Goal: Task Accomplishment & Management: Complete application form

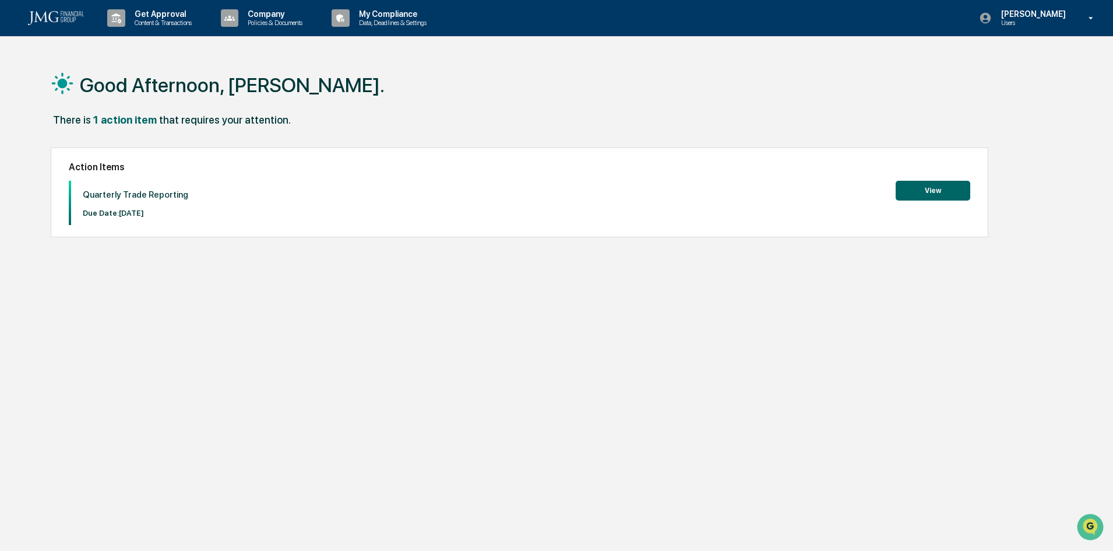
click at [930, 184] on button "View" at bounding box center [933, 191] width 75 height 20
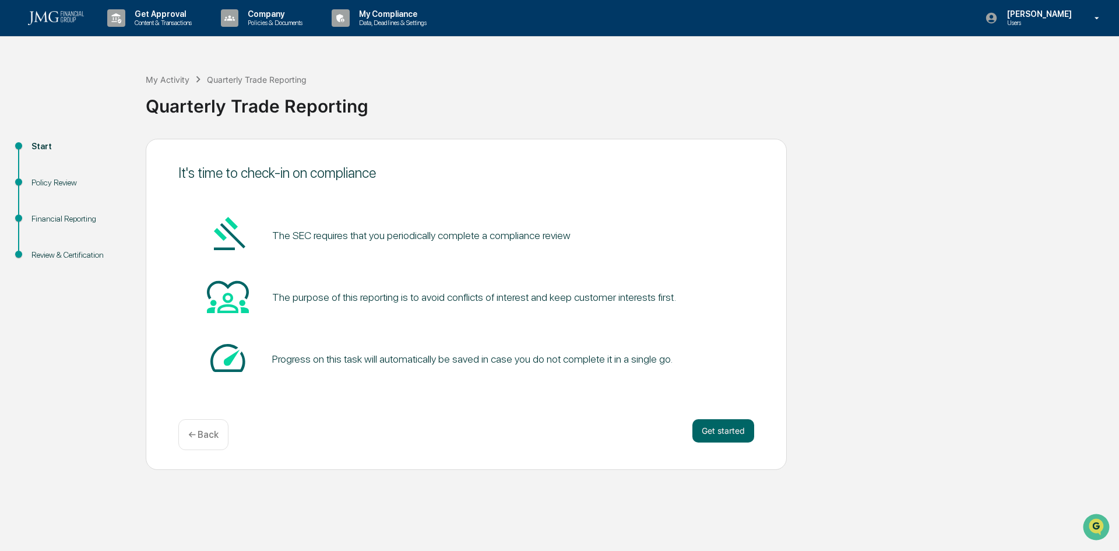
click at [725, 433] on button "Get started" at bounding box center [724, 430] width 62 height 23
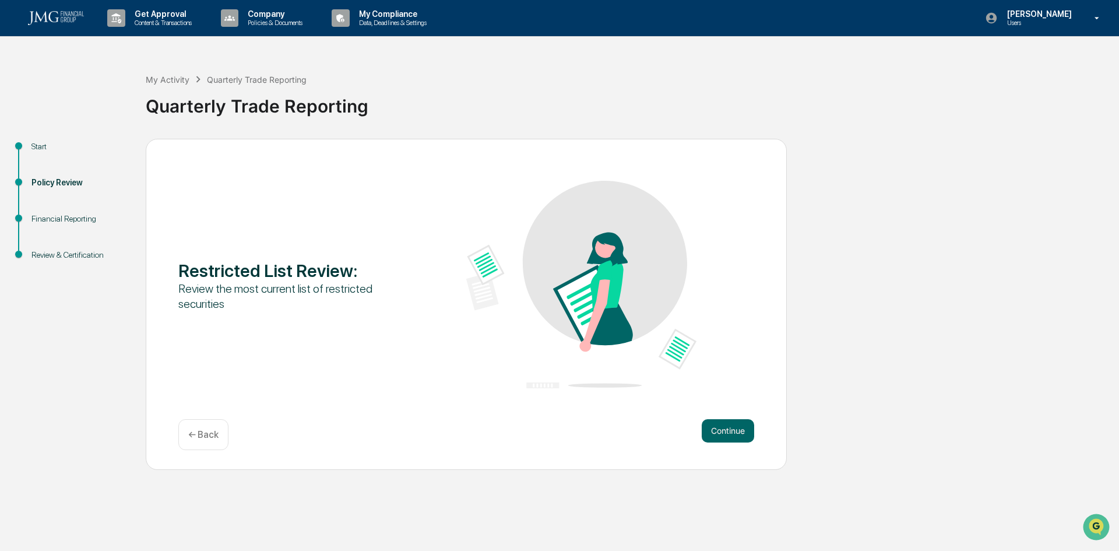
click at [722, 427] on button "Continue" at bounding box center [728, 430] width 52 height 23
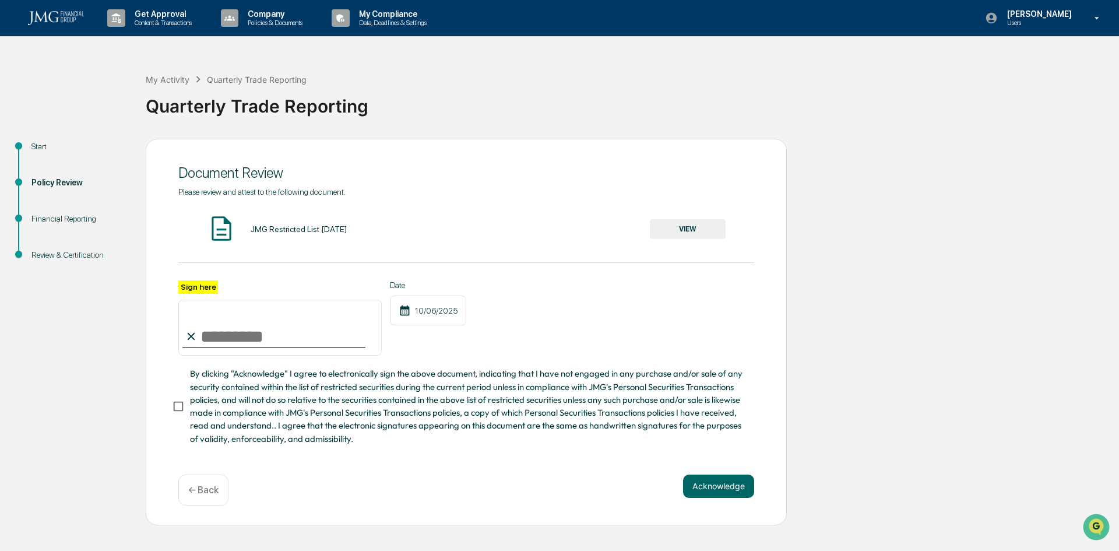
click at [203, 337] on input "Sign here" at bounding box center [279, 328] width 203 height 56
type input "**********"
click at [685, 219] on button "VIEW" at bounding box center [688, 229] width 76 height 20
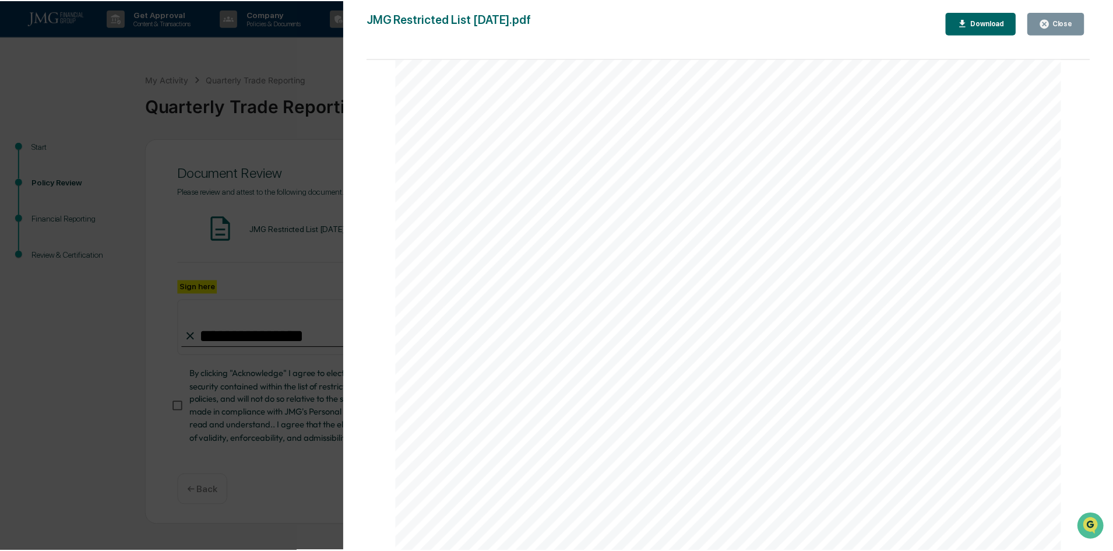
scroll to position [408, 0]
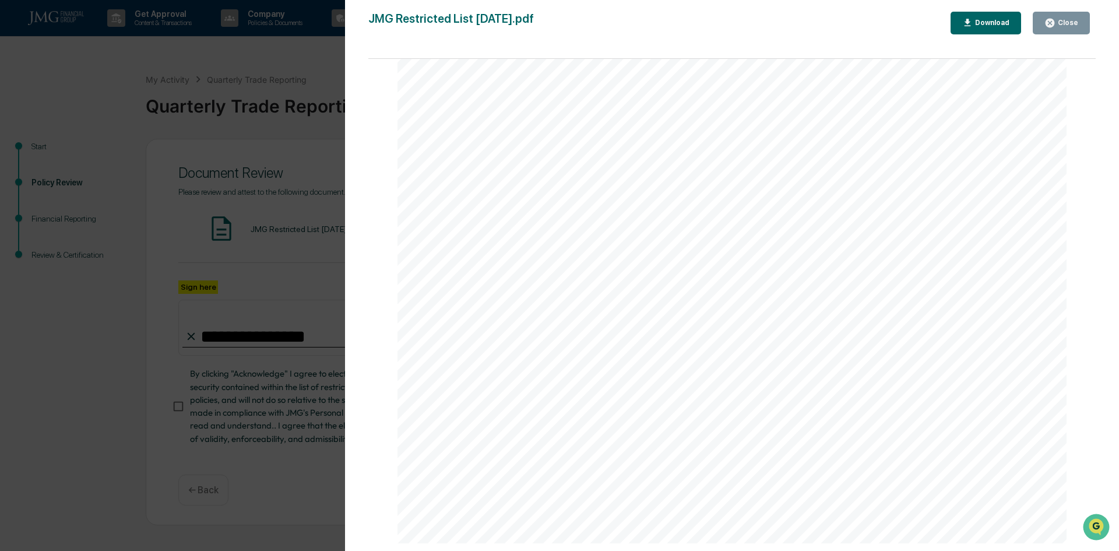
click at [1053, 26] on icon "button" at bounding box center [1050, 22] width 11 height 11
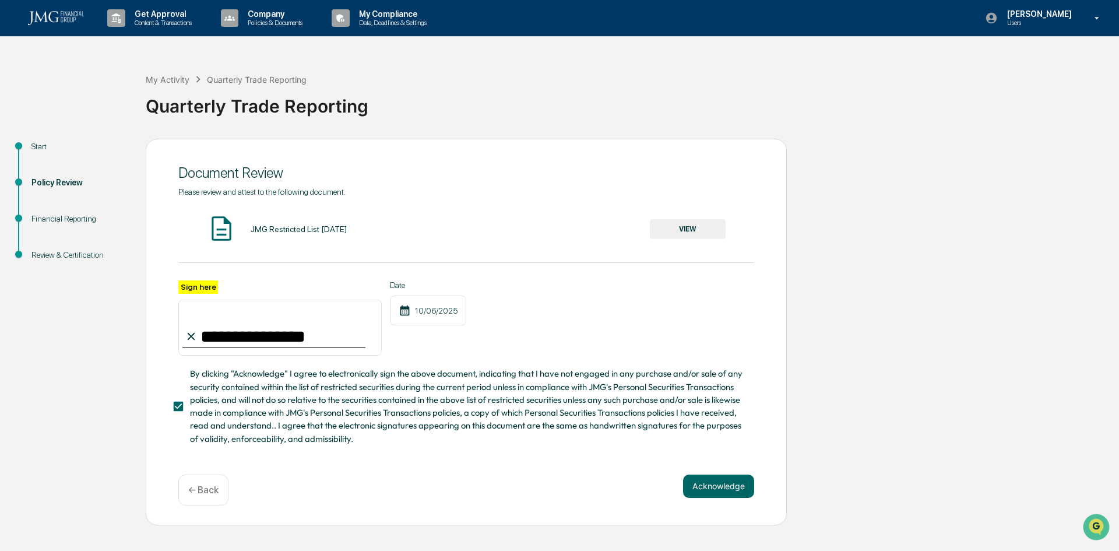
click at [713, 480] on button "Acknowledge" at bounding box center [718, 486] width 71 height 23
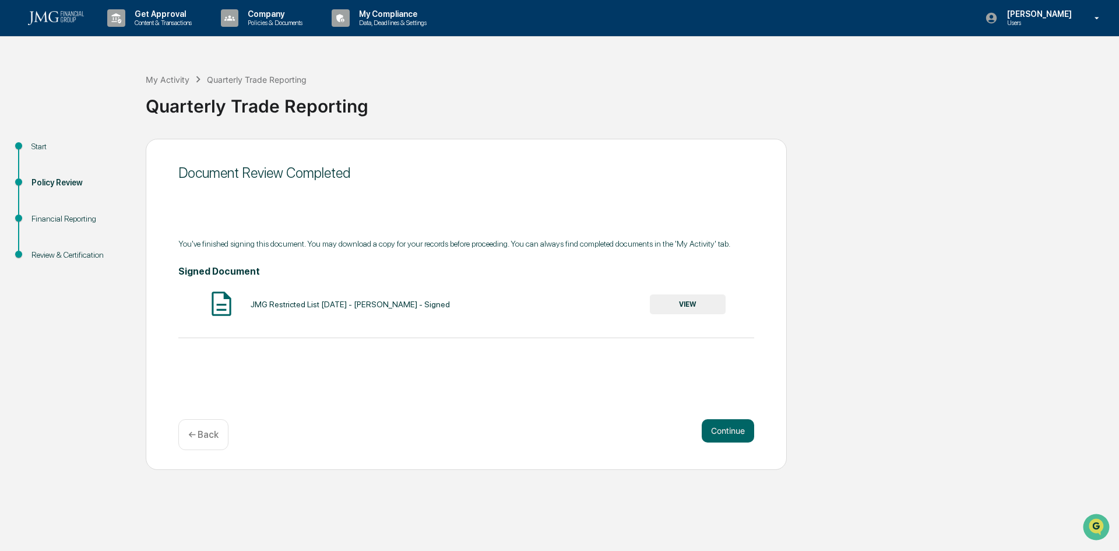
click at [730, 431] on button "Continue" at bounding box center [728, 430] width 52 height 23
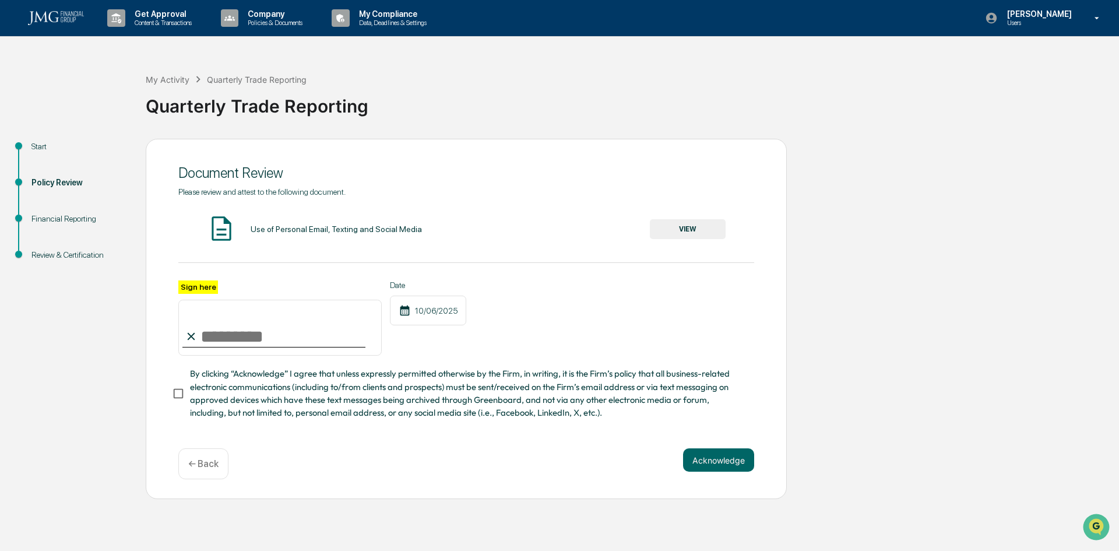
click at [283, 332] on input "Sign here" at bounding box center [279, 328] width 203 height 56
type input "**********"
click at [690, 228] on button "VIEW" at bounding box center [688, 229] width 76 height 20
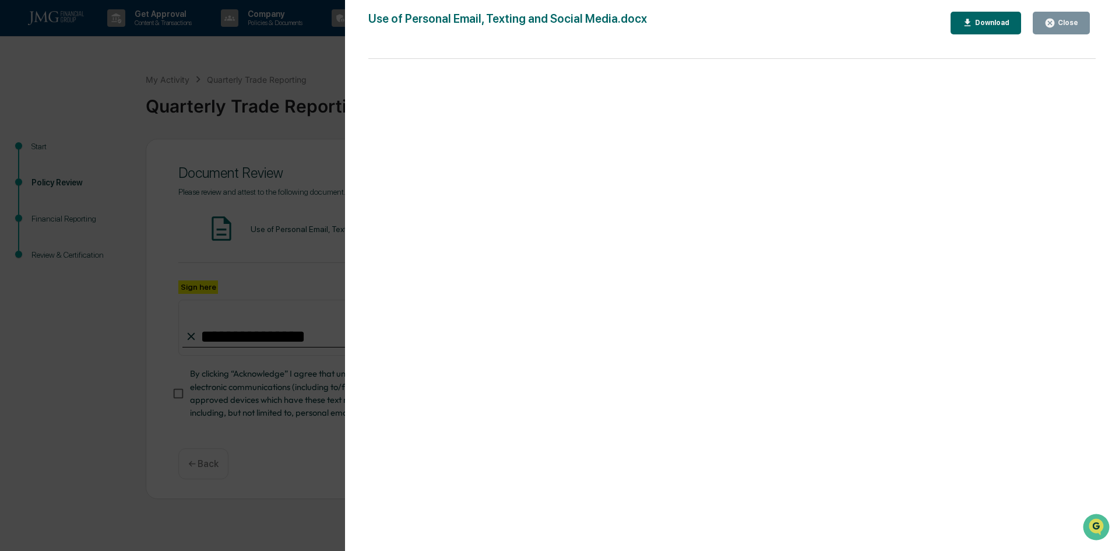
click at [1061, 20] on div "Close" at bounding box center [1067, 23] width 23 height 8
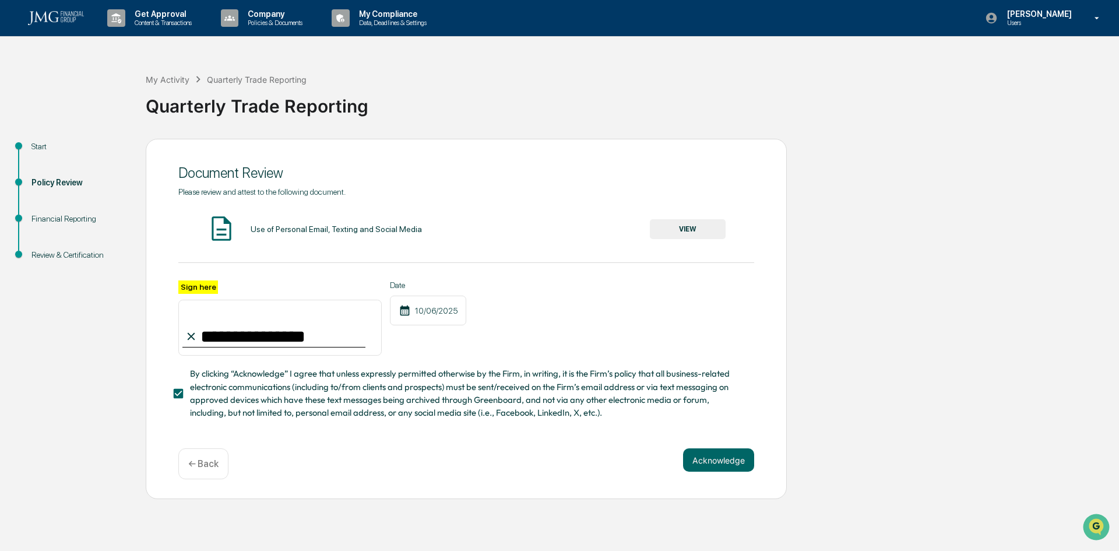
click at [702, 458] on button "Acknowledge" at bounding box center [718, 459] width 71 height 23
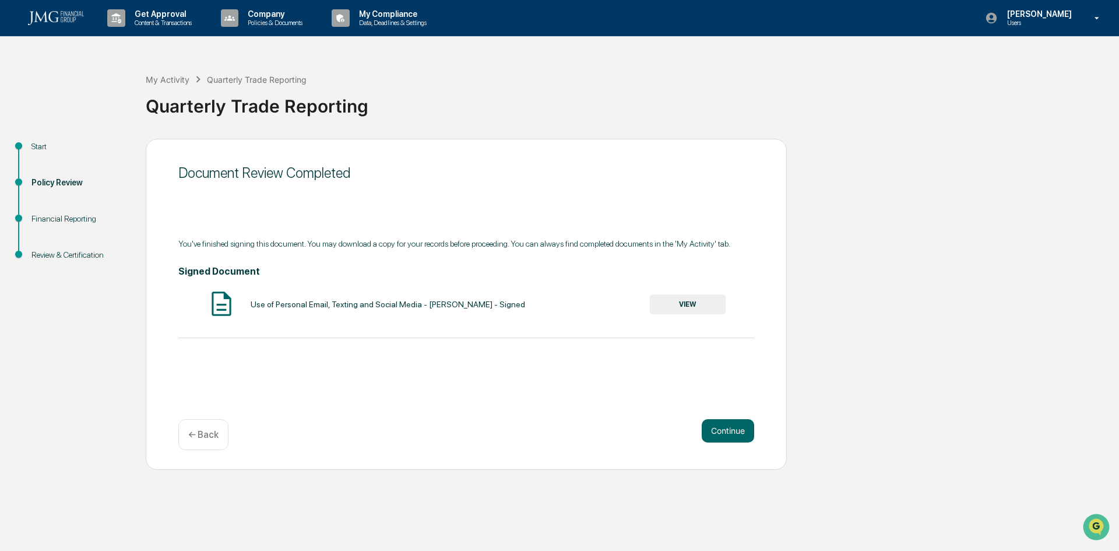
click at [739, 431] on button "Continue" at bounding box center [728, 430] width 52 height 23
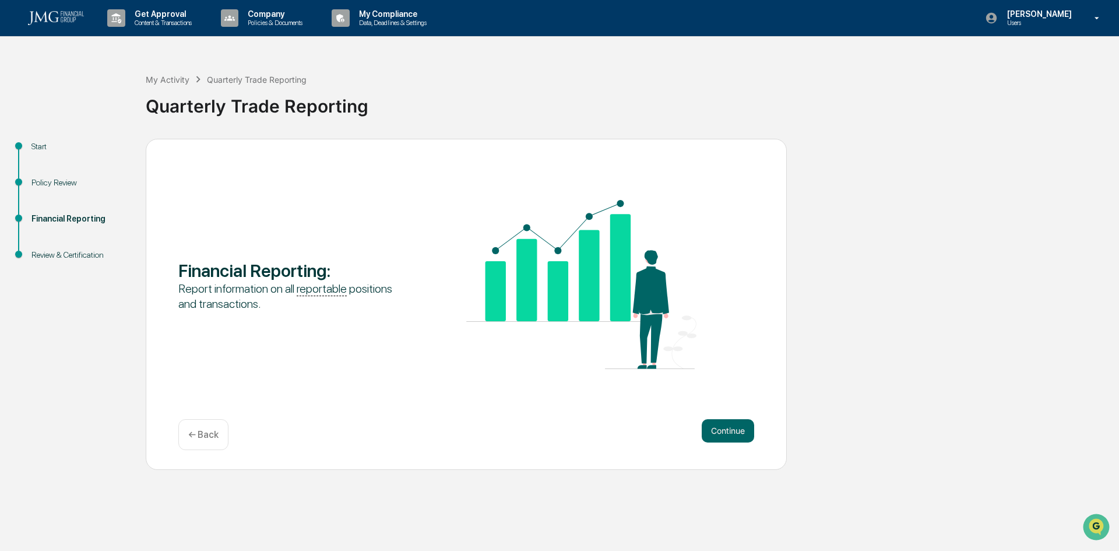
click at [744, 433] on button "Continue" at bounding box center [728, 430] width 52 height 23
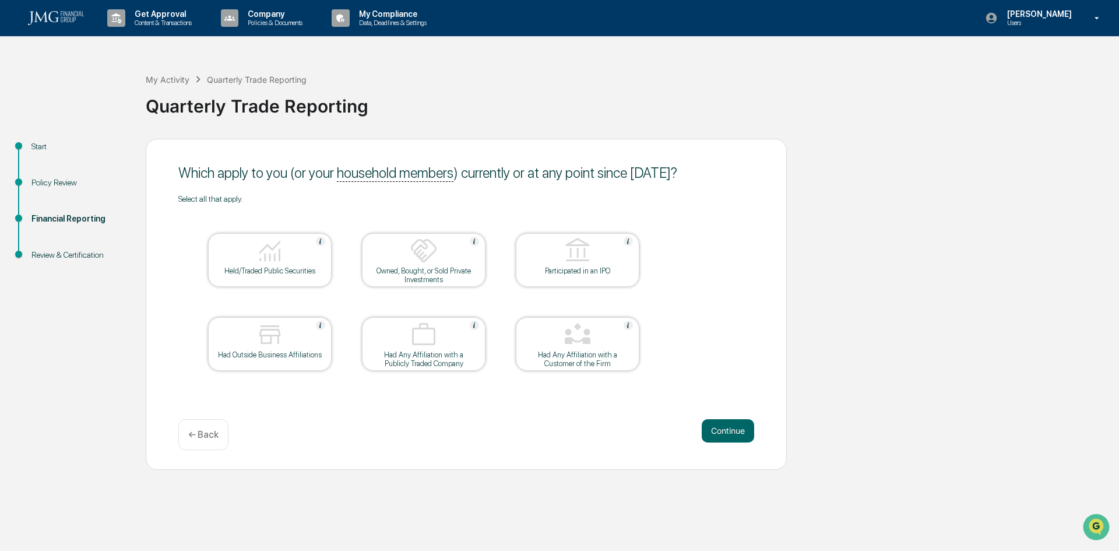
click at [284, 257] on div at bounding box center [270, 252] width 117 height 30
click at [722, 427] on button "Continue" at bounding box center [728, 430] width 52 height 23
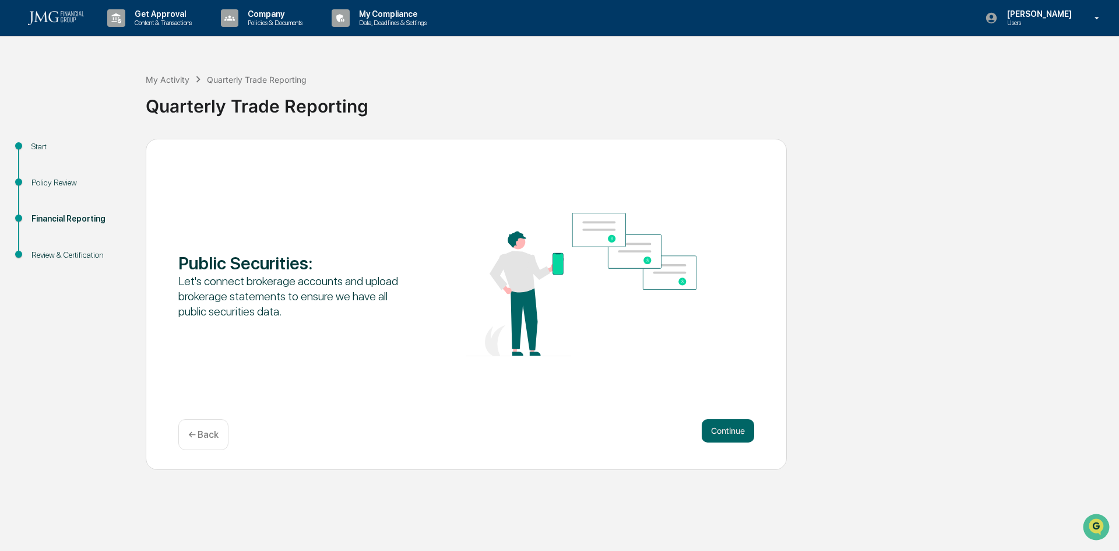
click at [725, 435] on button "Continue" at bounding box center [728, 430] width 52 height 23
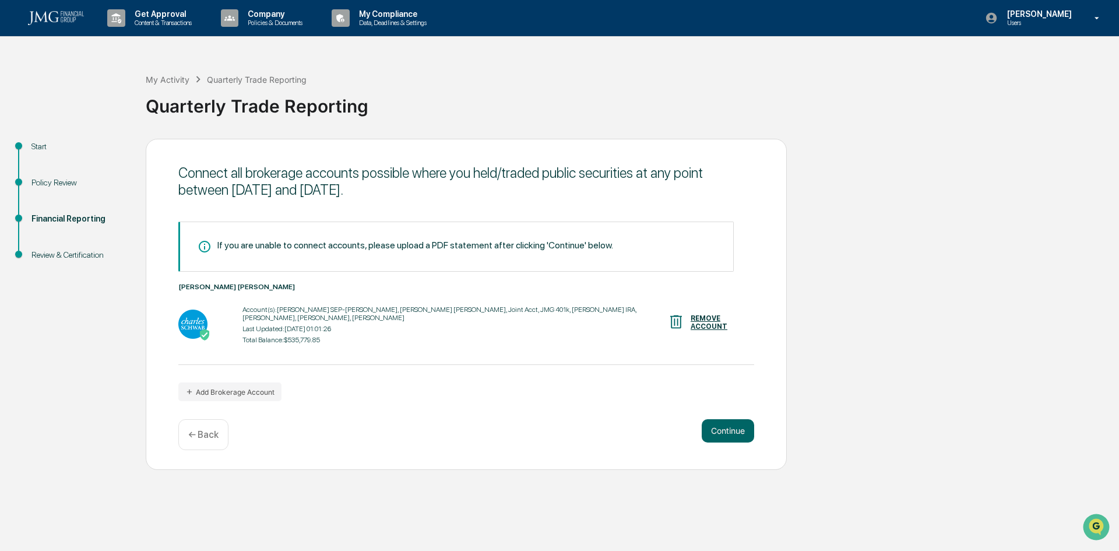
click at [743, 434] on button "Continue" at bounding box center [728, 430] width 52 height 23
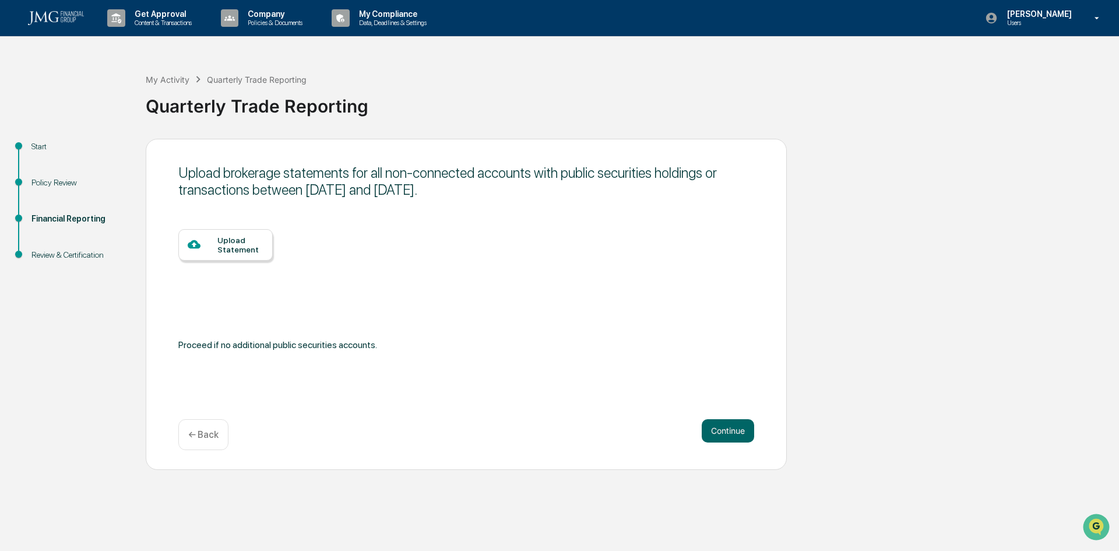
click at [723, 431] on button "Continue" at bounding box center [728, 430] width 52 height 23
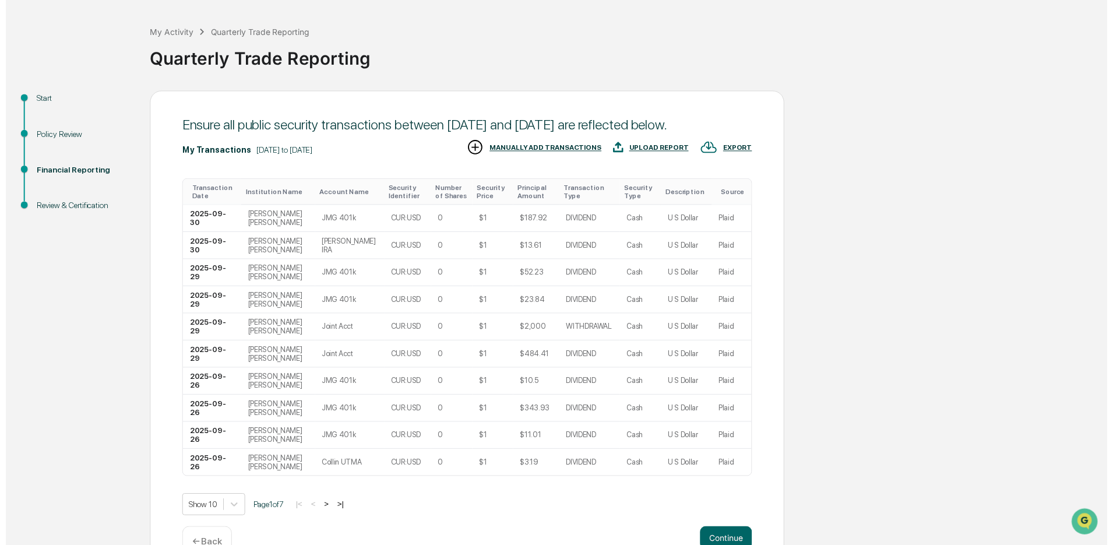
scroll to position [96, 0]
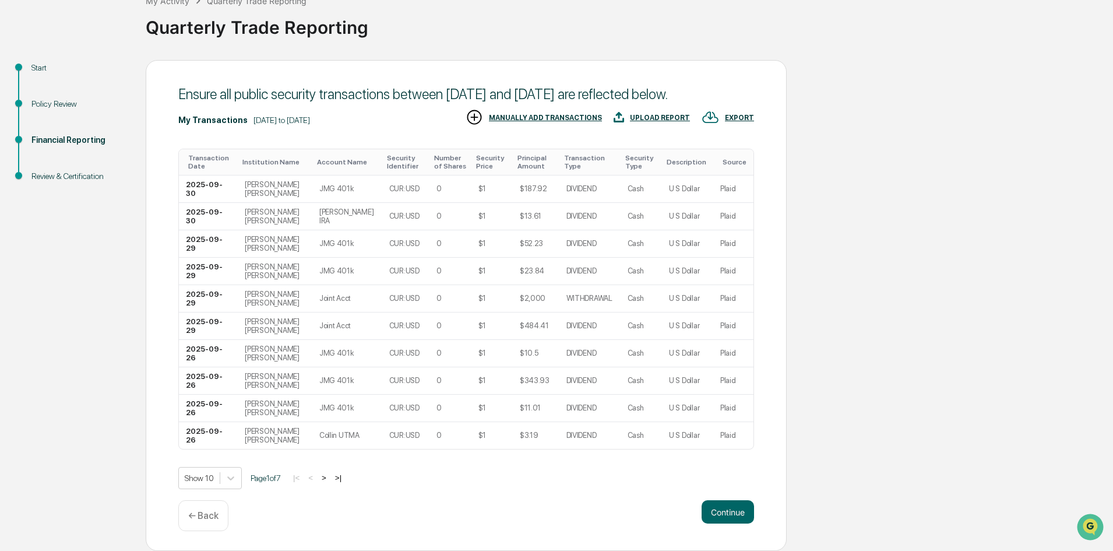
click at [726, 516] on button "Continue" at bounding box center [728, 511] width 52 height 23
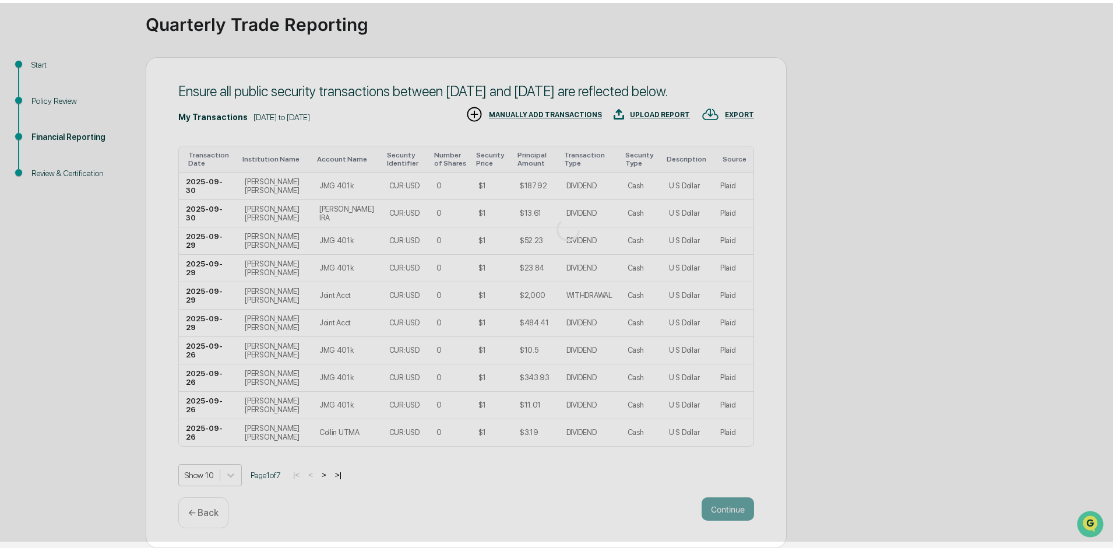
scroll to position [0, 0]
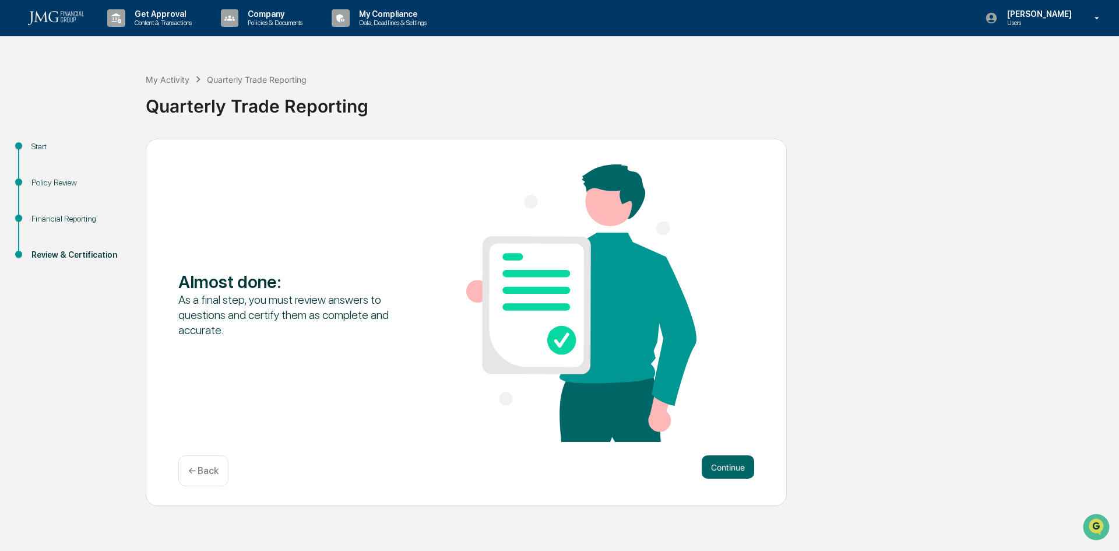
click at [724, 475] on button "Continue" at bounding box center [728, 466] width 52 height 23
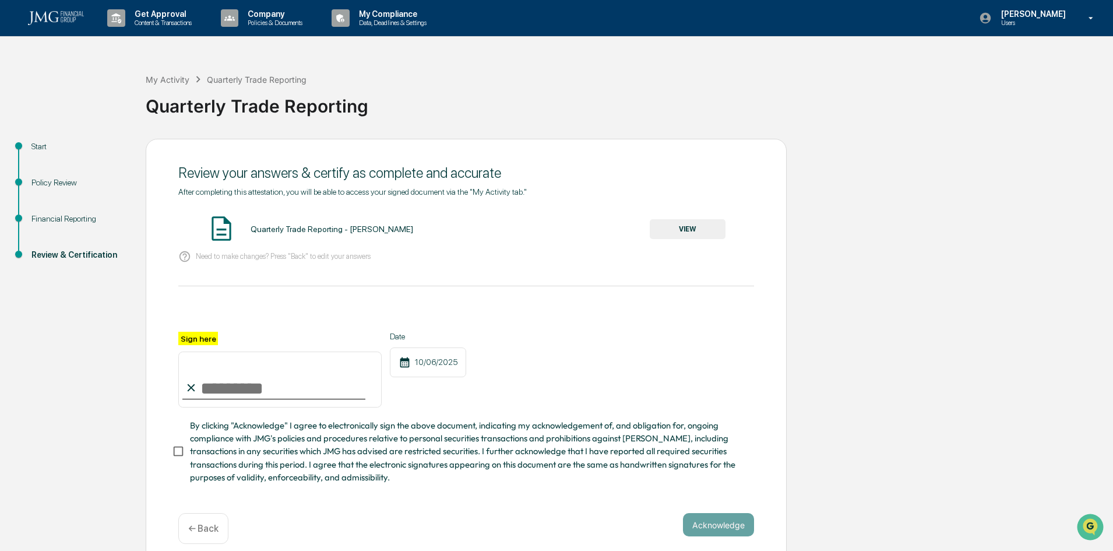
click at [233, 384] on input "Sign here" at bounding box center [279, 380] width 203 height 56
type input "**********"
click at [708, 230] on button "VIEW" at bounding box center [688, 229] width 76 height 20
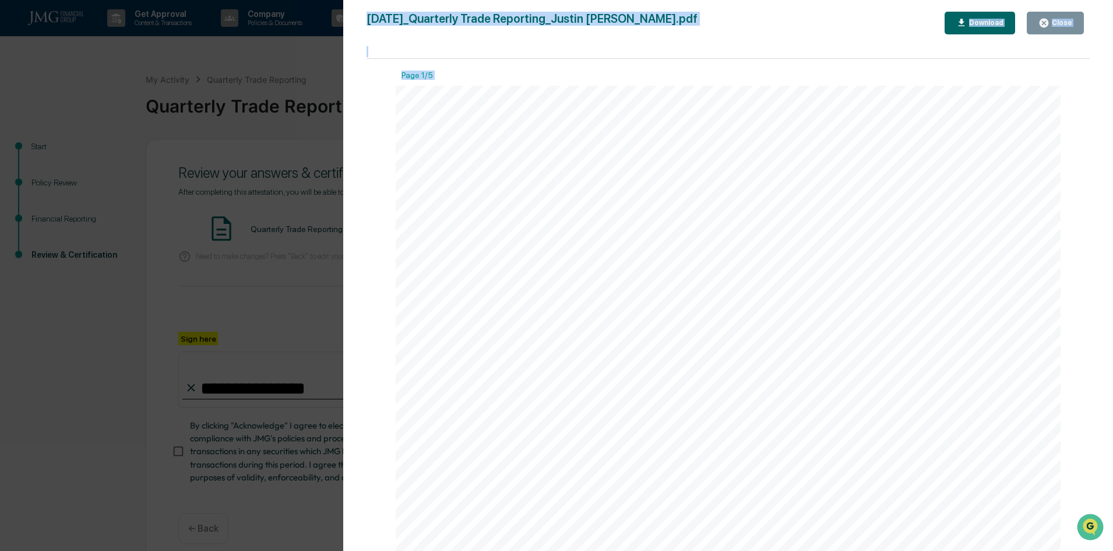
drag, startPoint x: 1092, startPoint y: 101, endPoint x: 1086, endPoint y: 162, distance: 60.9
click at [1084, 222] on div "Version History [DATE] 05:41 PM [PERSON_NAME] [DATE]_Quarterly Trade Reporting_…" at bounding box center [728, 287] width 771 height 574
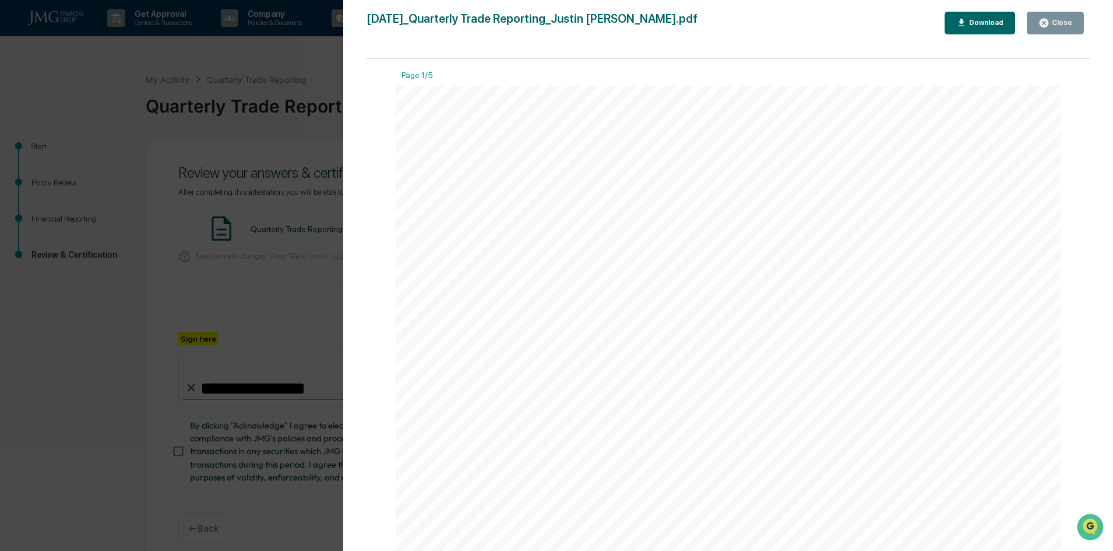
drag, startPoint x: 1090, startPoint y: 104, endPoint x: 1079, endPoint y: 256, distance: 152.5
click at [1088, 297] on div "Version History [DATE] 05:41 PM [PERSON_NAME] [DATE]_Quarterly Trade Reporting_…" at bounding box center [728, 287] width 771 height 574
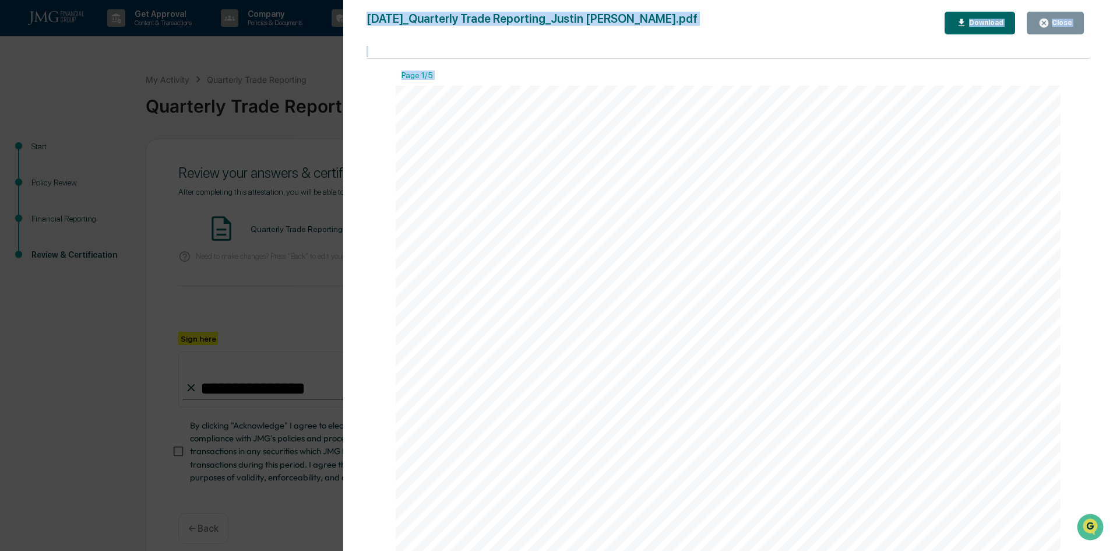
click at [1067, 28] on button "Close" at bounding box center [1055, 23] width 57 height 23
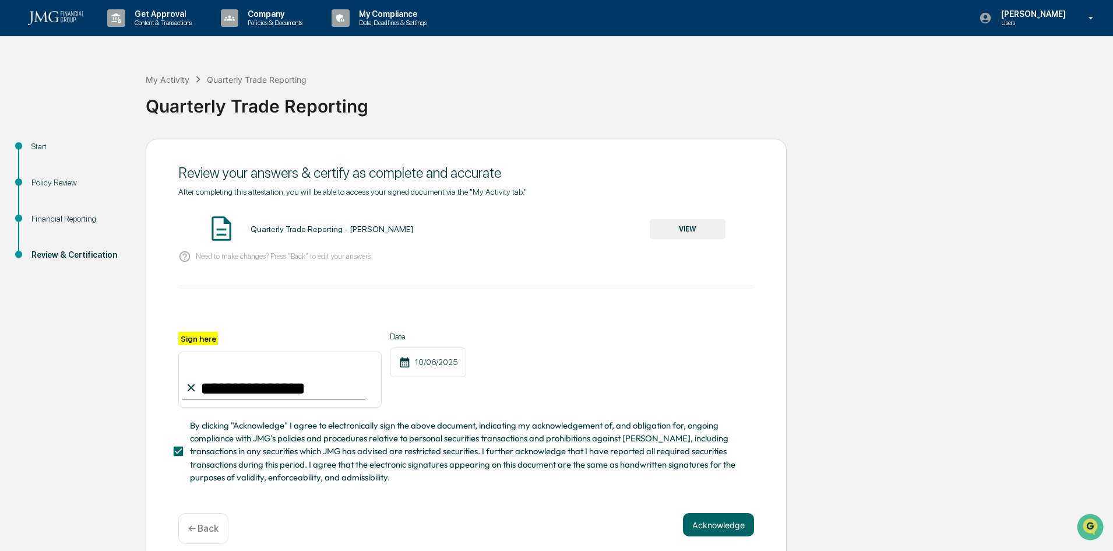
click at [712, 526] on button "Acknowledge" at bounding box center [718, 524] width 71 height 23
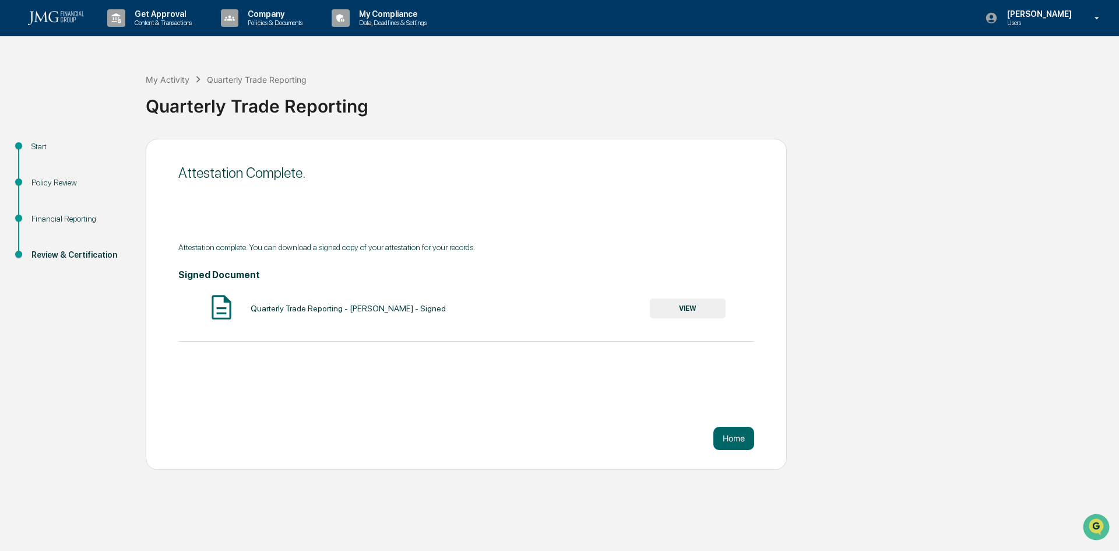
click at [733, 435] on button "Home" at bounding box center [734, 438] width 41 height 23
